Goal: Information Seeking & Learning: Learn about a topic

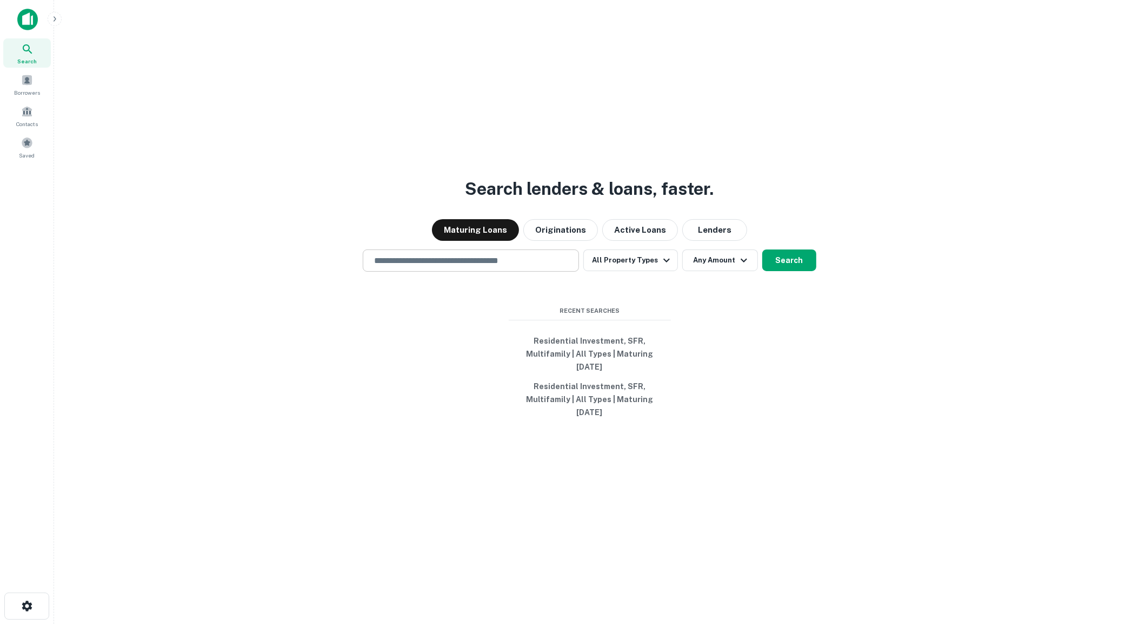
click at [425, 271] on div "​" at bounding box center [471, 260] width 216 height 22
click at [630, 271] on button "All Property Types" at bounding box center [631, 260] width 94 height 22
click at [771, 623] on div at bounding box center [562, 624] width 1125 height 0
click at [772, 271] on button "Search" at bounding box center [770, 260] width 54 height 22
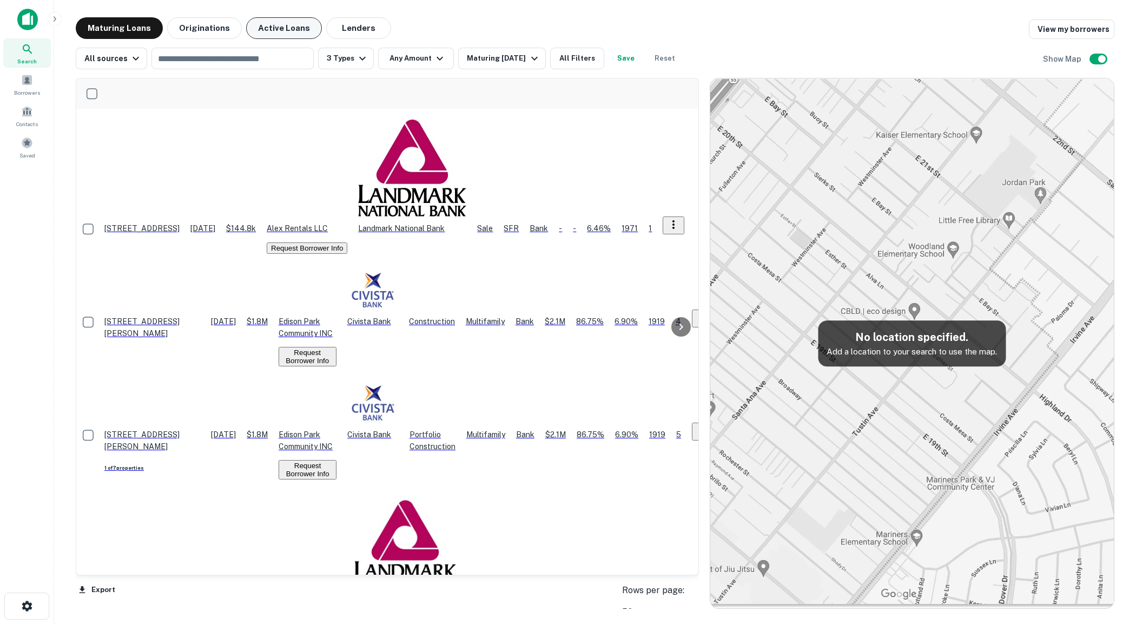
click at [254, 31] on button "Active Loans" at bounding box center [284, 28] width 76 height 22
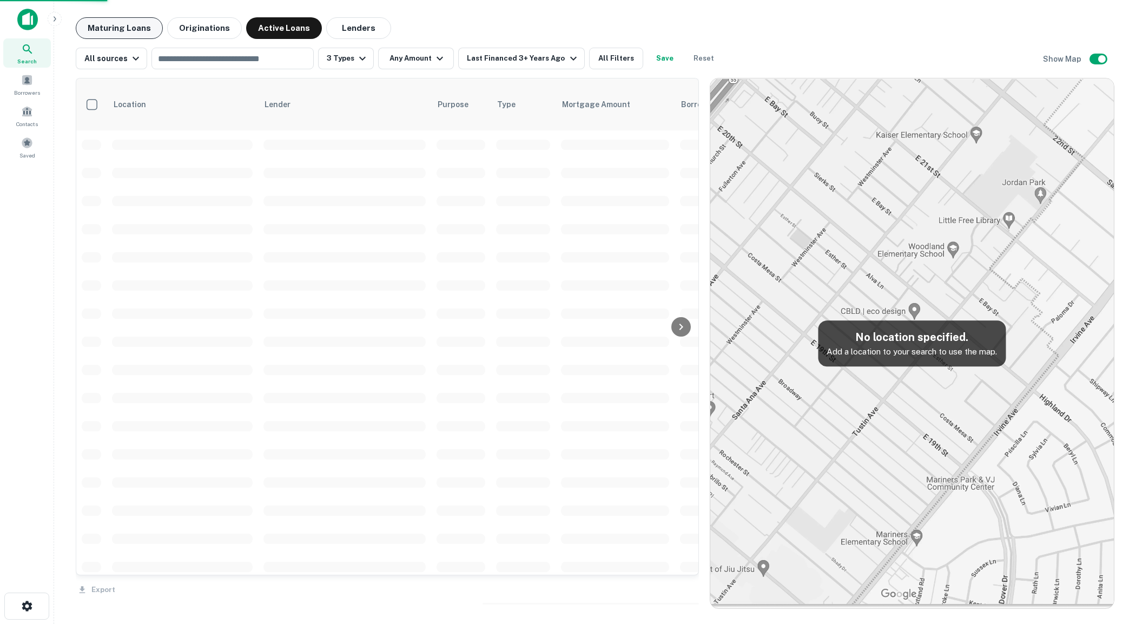
click at [125, 22] on button "Maturing Loans" at bounding box center [119, 28] width 87 height 22
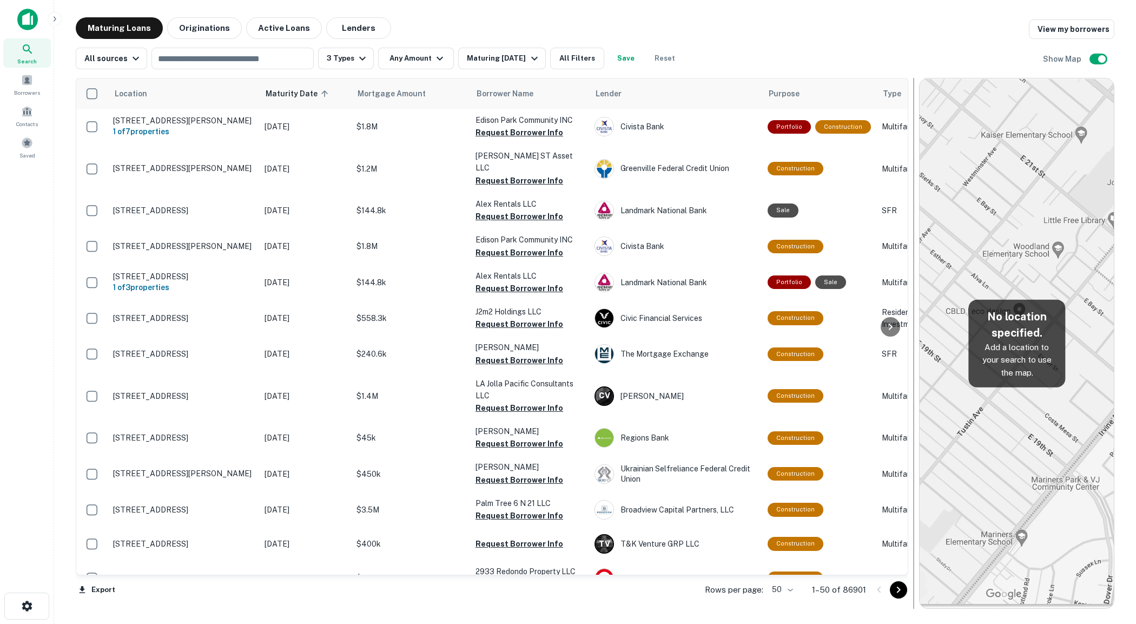
drag, startPoint x: 707, startPoint y: 292, endPoint x: 917, endPoint y: 303, distance: 210.1
click at [917, 303] on div at bounding box center [913, 343] width 11 height 531
